Goal: Navigation & Orientation: Understand site structure

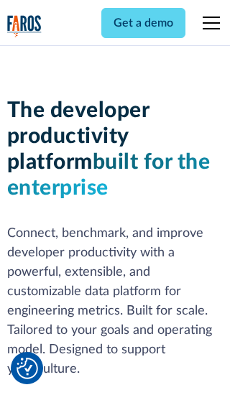
scroll to position [217, 0]
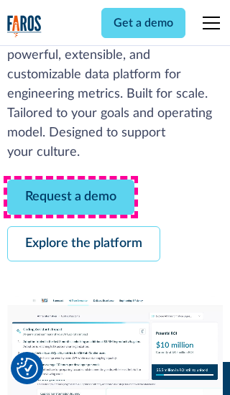
click at [70, 197] on link "Request a demo" at bounding box center [70, 197] width 127 height 35
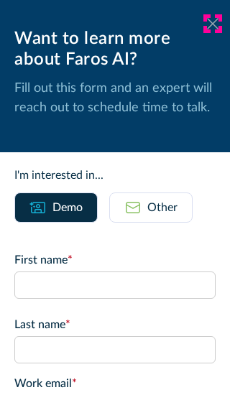
click at [213, 24] on icon at bounding box center [212, 23] width 11 height 11
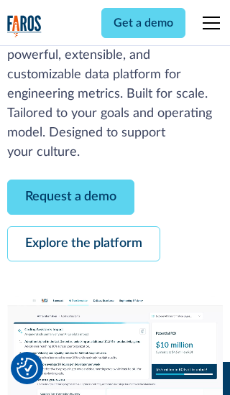
scroll to position [264, 0]
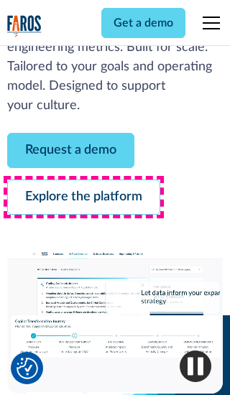
click at [83, 197] on link "Explore the platform" at bounding box center [83, 197] width 153 height 35
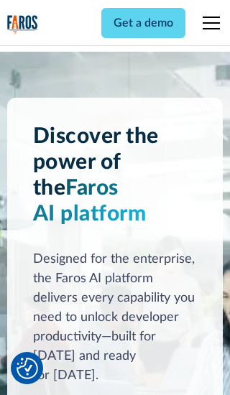
scroll to position [10795, 0]
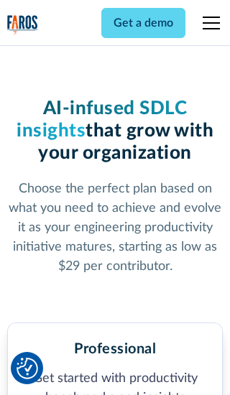
scroll to position [2232, 0]
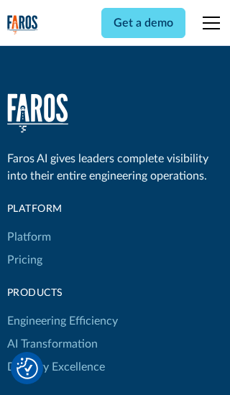
click at [28, 226] on link "Platform" at bounding box center [29, 237] width 44 height 23
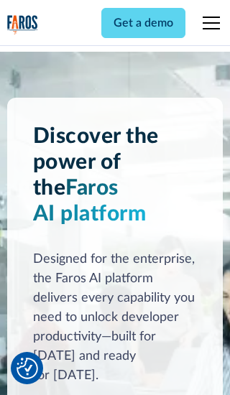
scroll to position [11256, 0]
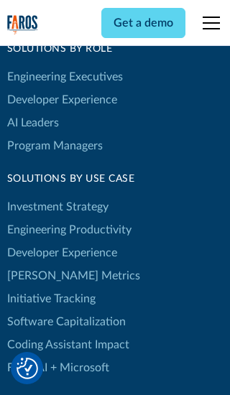
scroll to position [8885, 0]
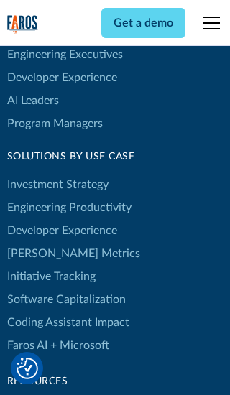
click at [43, 242] on link "[PERSON_NAME] Metrics" at bounding box center [73, 253] width 133 height 23
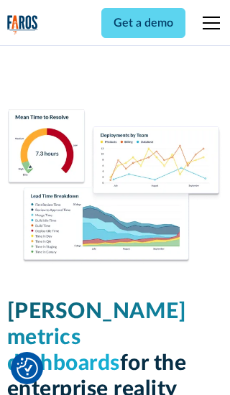
scroll to position [6295, 0]
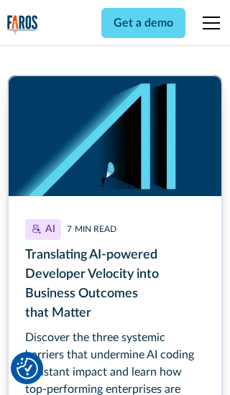
scroll to position [6497, 0]
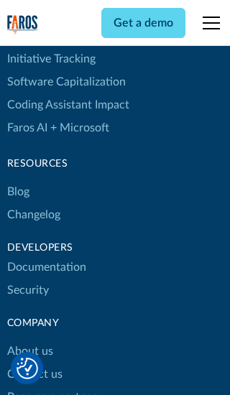
click at [33, 203] on link "Changelog" at bounding box center [33, 214] width 53 height 23
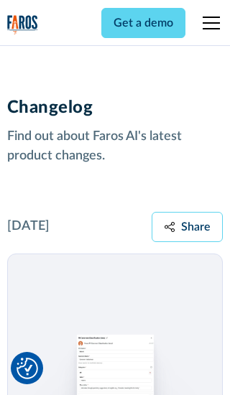
scroll to position [17355, 0]
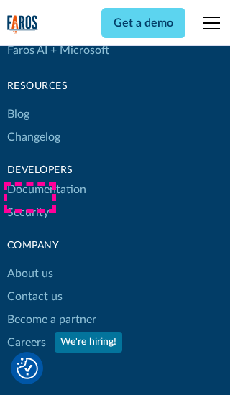
click at [29, 262] on link "About us" at bounding box center [30, 273] width 46 height 23
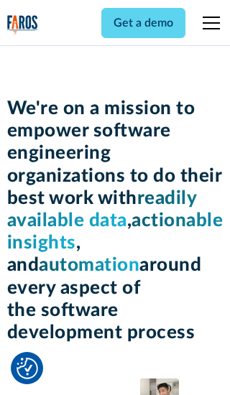
scroll to position [4959, 0]
